Goal: Information Seeking & Learning: Learn about a topic

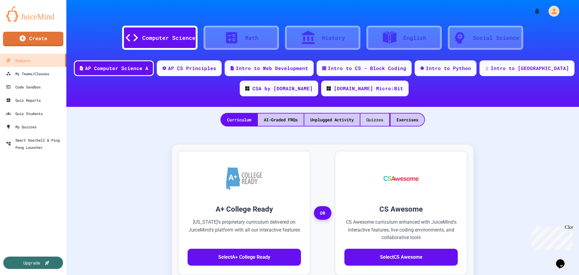
click at [374, 117] on div "Quizzes" at bounding box center [375, 119] width 29 height 12
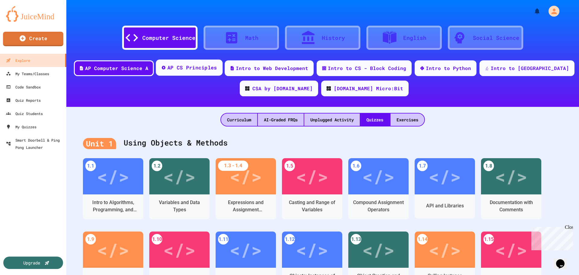
click at [208, 66] on div "AP CS Principles" at bounding box center [193, 68] width 50 height 8
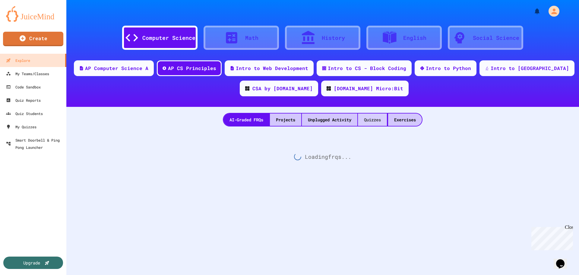
click at [369, 121] on div "Quizzes" at bounding box center [372, 119] width 29 height 12
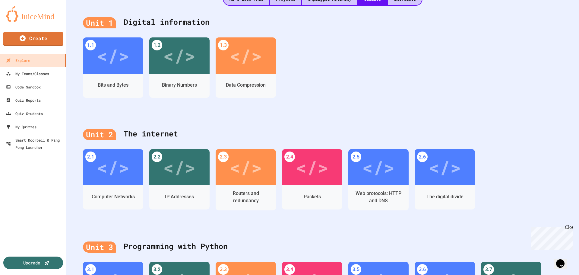
scroll to position [241, 0]
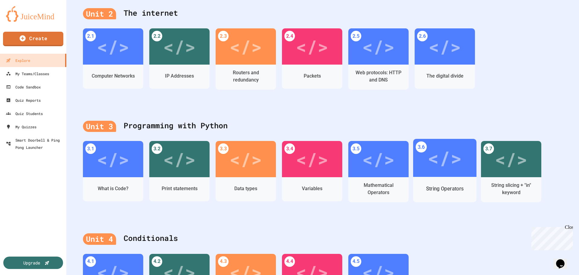
click at [453, 175] on div "</>" at bounding box center [444, 158] width 63 height 38
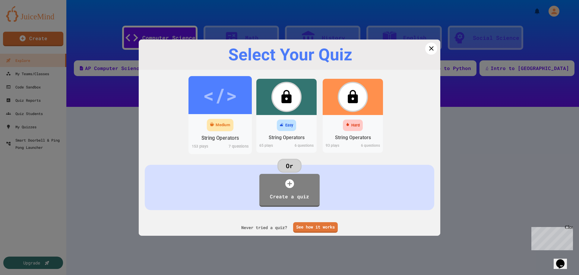
click at [209, 101] on div "</>" at bounding box center [220, 95] width 34 height 29
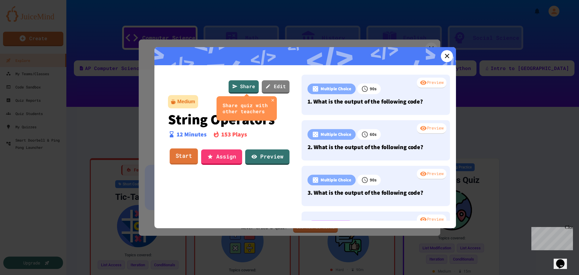
click at [180, 155] on link "Start" at bounding box center [184, 156] width 28 height 16
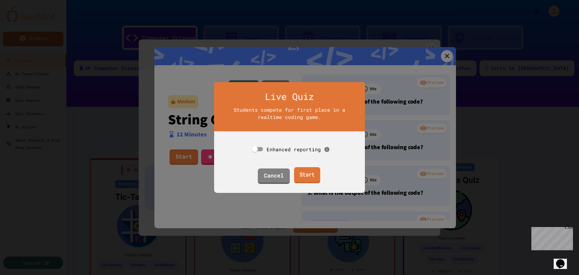
click at [307, 178] on link "Start" at bounding box center [307, 175] width 26 height 16
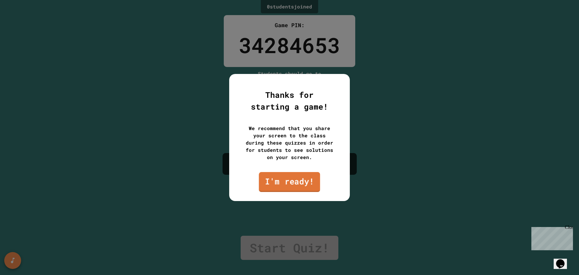
click at [298, 188] on link "I'm ready!" at bounding box center [289, 182] width 61 height 20
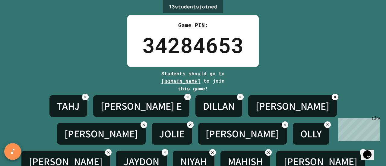
scroll to position [39, 0]
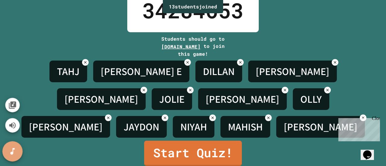
click at [8, 151] on button "SpeedDial basic example" at bounding box center [12, 152] width 20 height 20
click at [14, 128] on icon "Mute music" at bounding box center [12, 125] width 7 height 6
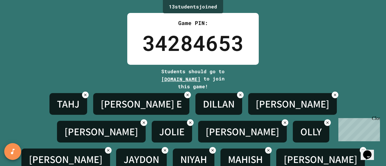
scroll to position [2, 0]
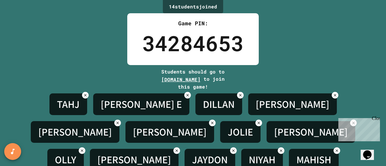
click at [379, 119] on div "Close" at bounding box center [376, 120] width 8 height 8
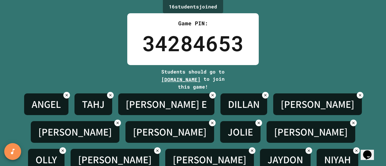
scroll to position [39, 0]
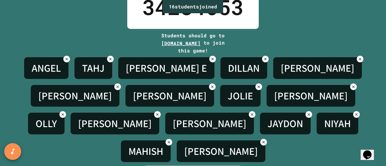
scroll to position [0, 0]
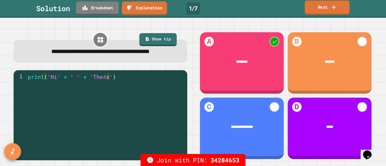
click at [331, 1] on link "Next" at bounding box center [327, 8] width 45 height 14
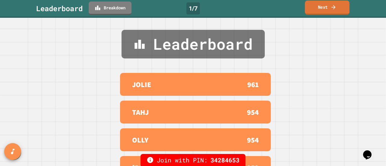
click at [326, 9] on link "Next" at bounding box center [327, 8] width 45 height 14
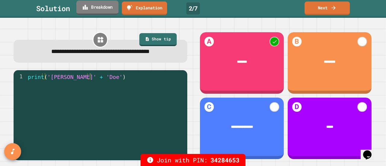
click at [95, 2] on link "Breakdown" at bounding box center [97, 8] width 42 height 14
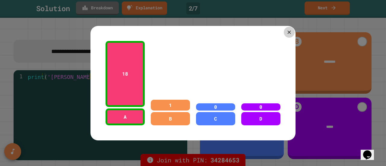
click at [288, 29] on icon at bounding box center [289, 32] width 6 height 6
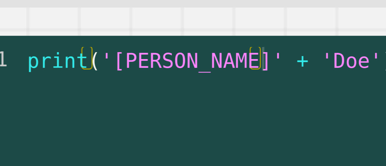
type textarea "**********"
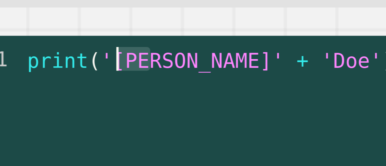
drag, startPoint x: 61, startPoint y: 78, endPoint x: 51, endPoint y: 77, distance: 10.6
click at [51, 77] on div "print ( 'John' + 'Doe' )" at bounding box center [106, 114] width 158 height 82
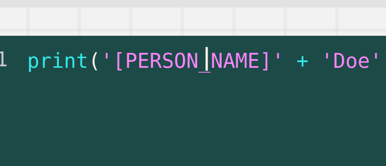
click at [75, 78] on div "print ( 'John' + 'Doe' )" at bounding box center [106, 114] width 158 height 82
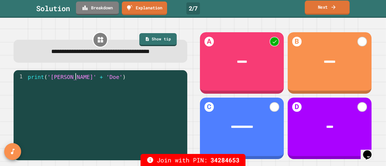
click at [335, 8] on icon at bounding box center [334, 7] width 6 height 6
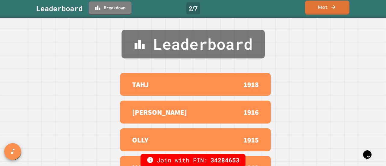
click at [335, 8] on icon at bounding box center [334, 7] width 6 height 6
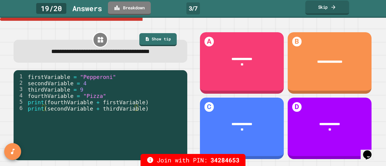
click at [328, 9] on link "Skip" at bounding box center [327, 8] width 44 height 14
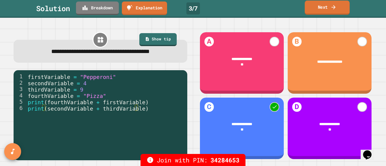
click at [329, 9] on link "Next" at bounding box center [327, 8] width 45 height 14
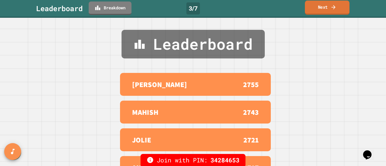
click at [329, 9] on link "Next" at bounding box center [327, 8] width 45 height 14
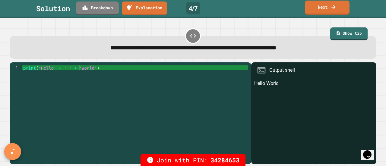
click at [329, 9] on link "Next" at bounding box center [327, 8] width 45 height 14
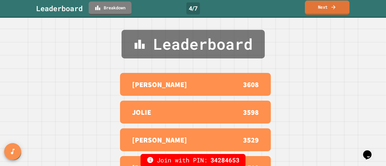
click at [329, 9] on link "Next" at bounding box center [327, 8] width 45 height 14
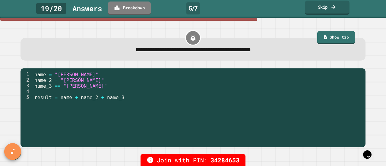
click at [329, 9] on link "Skip" at bounding box center [327, 8] width 45 height 14
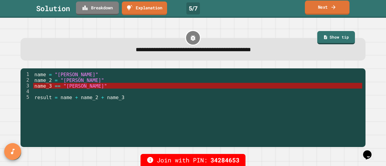
click at [329, 9] on link "Next" at bounding box center [327, 8] width 45 height 14
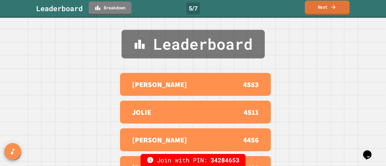
click at [329, 9] on link "Next" at bounding box center [327, 8] width 45 height 14
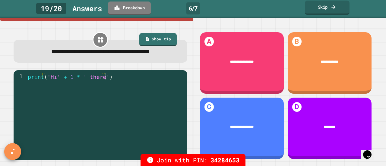
click at [329, 9] on link "Skip" at bounding box center [327, 8] width 45 height 14
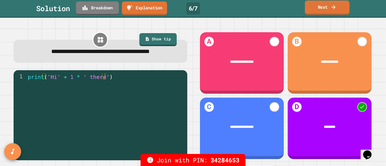
click at [329, 9] on link "Next" at bounding box center [327, 8] width 45 height 14
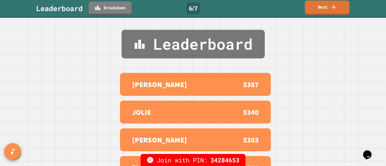
click at [329, 9] on link "Next" at bounding box center [327, 8] width 45 height 14
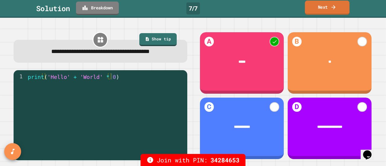
click at [329, 9] on link "Next" at bounding box center [327, 8] width 45 height 14
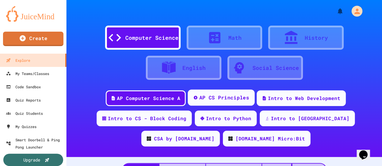
click at [221, 100] on div "AP CS Principles" at bounding box center [224, 98] width 50 height 8
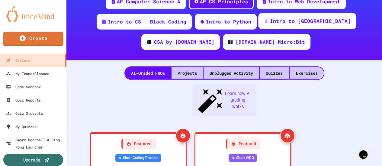
scroll to position [97, 0]
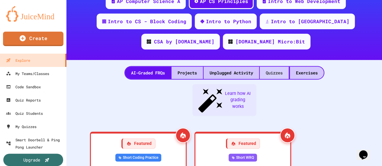
click at [284, 73] on div "Quizzes" at bounding box center [274, 73] width 29 height 12
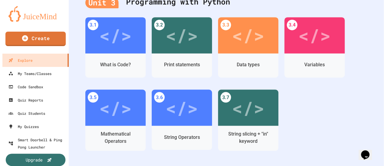
scroll to position [501, 0]
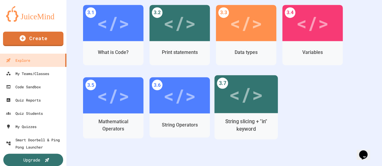
click at [248, 92] on div "</>" at bounding box center [246, 94] width 34 height 29
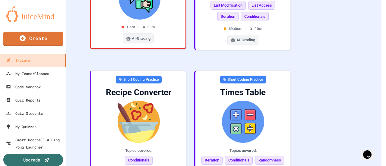
scroll to position [52, 0]
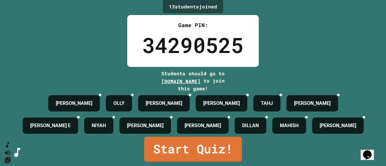
scroll to position [39, 0]
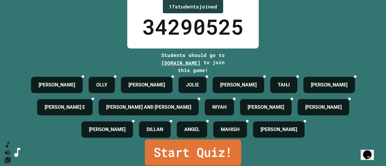
click at [190, 147] on link "Start Quiz!" at bounding box center [193, 153] width 97 height 27
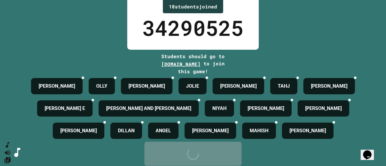
scroll to position [0, 0]
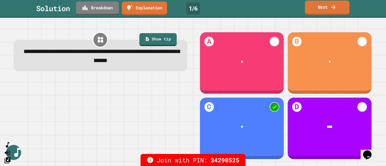
click at [320, 7] on link "Next" at bounding box center [327, 8] width 45 height 14
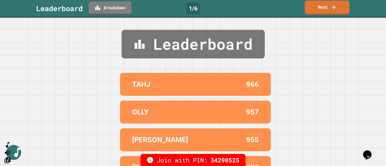
click at [320, 7] on link "Next" at bounding box center [327, 8] width 45 height 14
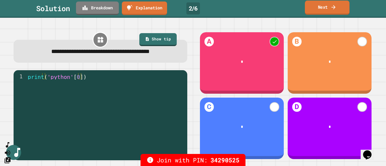
click at [320, 7] on link "Next" at bounding box center [327, 8] width 45 height 14
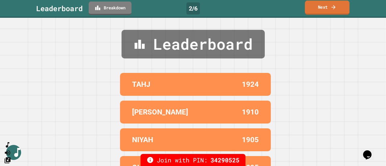
click at [320, 7] on link "Next" at bounding box center [327, 8] width 45 height 14
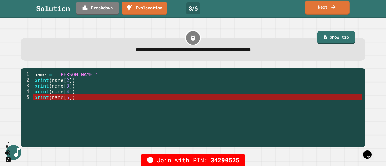
click at [320, 7] on link "Next" at bounding box center [327, 8] width 45 height 14
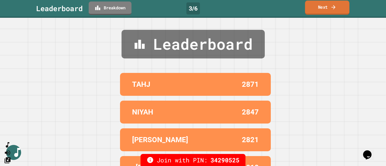
click at [320, 7] on link "Next" at bounding box center [327, 8] width 44 height 14
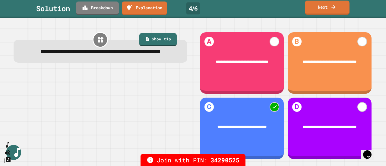
click at [320, 7] on link "Next" at bounding box center [327, 8] width 45 height 14
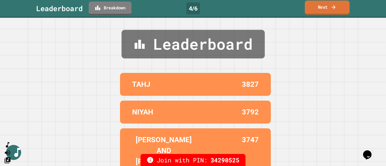
click at [320, 7] on link "Next" at bounding box center [327, 8] width 45 height 14
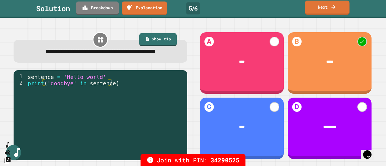
click at [320, 7] on link "Next" at bounding box center [327, 8] width 45 height 14
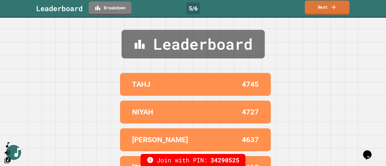
click at [320, 7] on link "Next" at bounding box center [327, 8] width 45 height 14
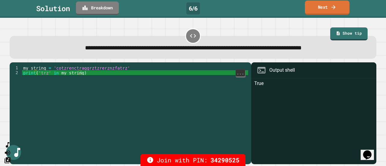
click at [321, 14] on link "Next" at bounding box center [327, 8] width 45 height 14
